Goal: Navigation & Orientation: Find specific page/section

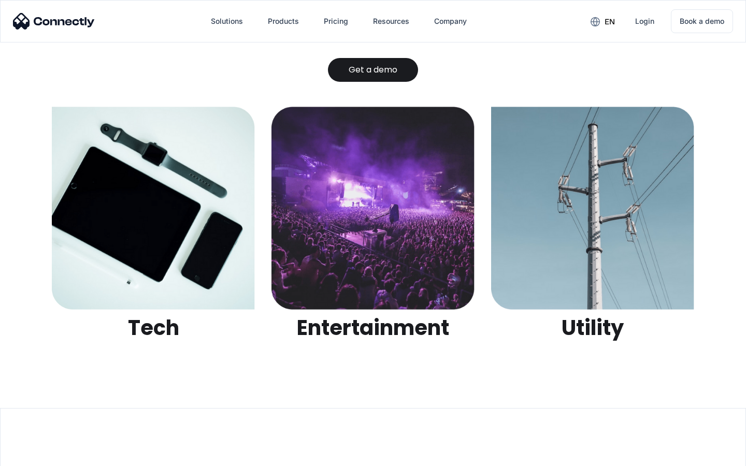
scroll to position [3268, 0]
